Goal: Transaction & Acquisition: Purchase product/service

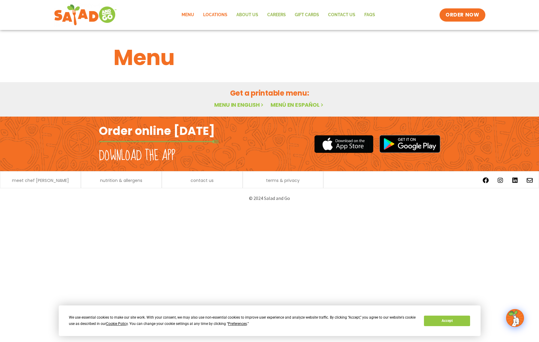
click at [222, 16] on link "Locations" at bounding box center [215, 15] width 33 height 14
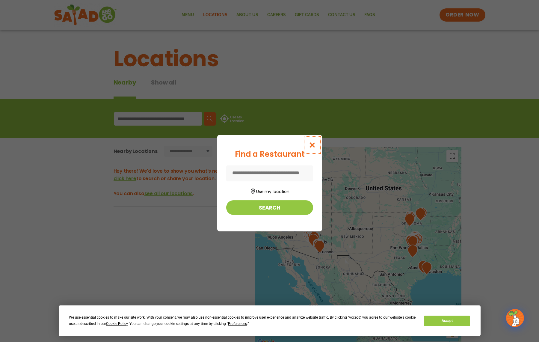
click at [312, 145] on icon "Close modal" at bounding box center [311, 145] width 7 height 6
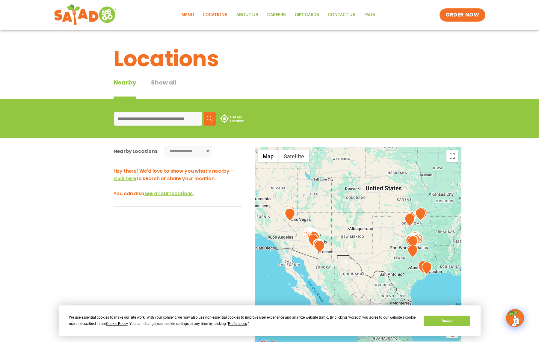
click at [189, 16] on link "Menu" at bounding box center [188, 15] width 22 height 14
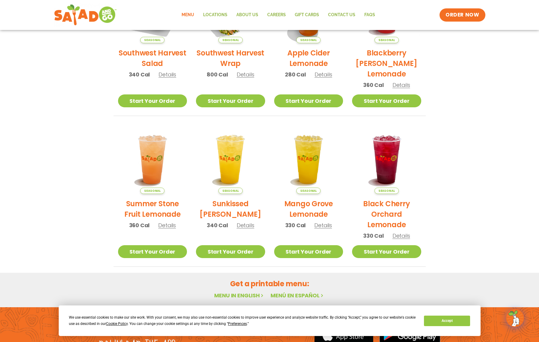
scroll to position [194, 0]
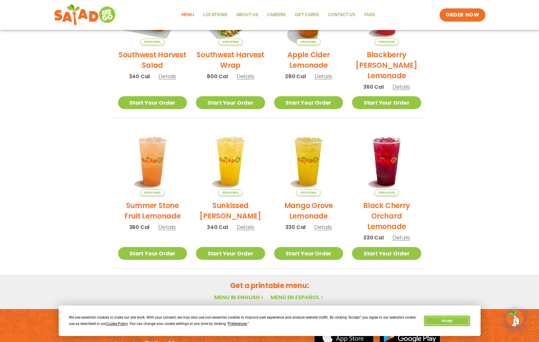
drag, startPoint x: 442, startPoint y: 318, endPoint x: 439, endPoint y: 305, distance: 13.4
click at [442, 318] on button "Accept" at bounding box center [447, 321] width 46 height 10
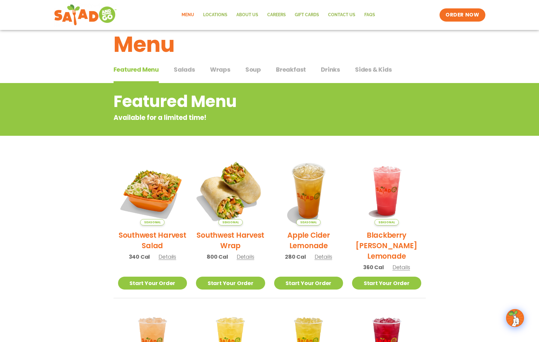
scroll to position [13, 0]
click at [181, 70] on span "Salads" at bounding box center [184, 69] width 21 height 9
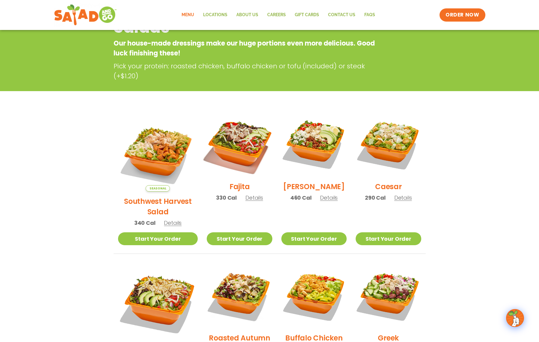
scroll to position [89, 0]
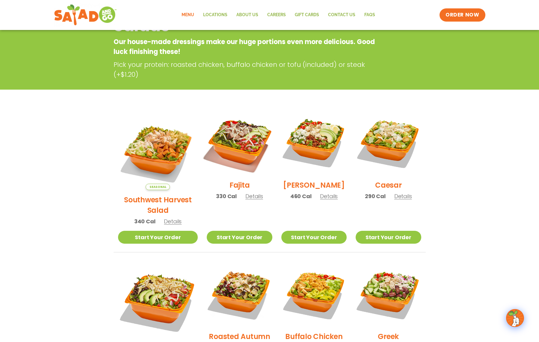
click at [249, 149] on img at bounding box center [239, 142] width 77 height 77
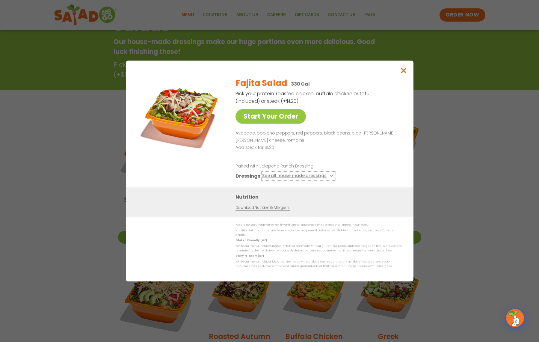
click at [329, 180] on button "See all house made dressings" at bounding box center [298, 175] width 73 height 7
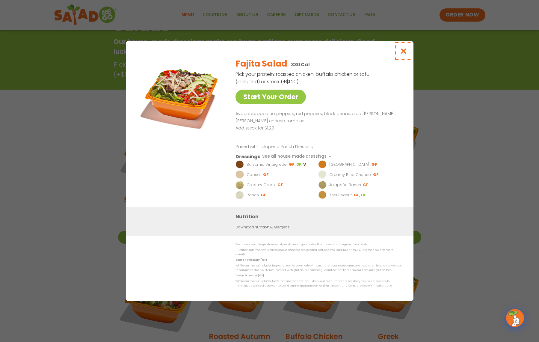
click at [403, 53] on icon "Close modal" at bounding box center [403, 51] width 7 height 6
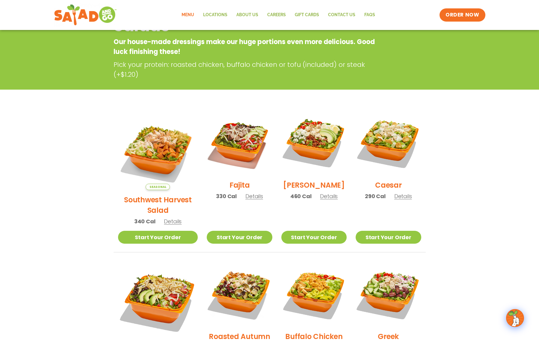
scroll to position [96, 0]
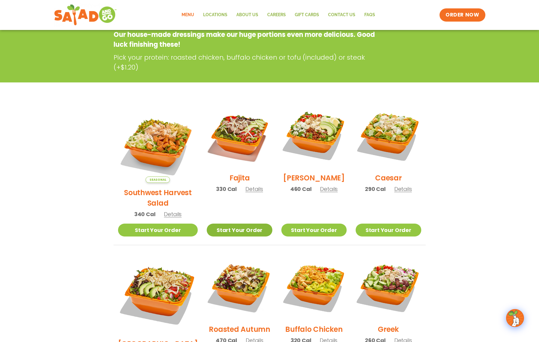
click at [232, 224] on link "Start Your Order" at bounding box center [239, 230] width 65 height 13
